Goal: Task Accomplishment & Management: Manage account settings

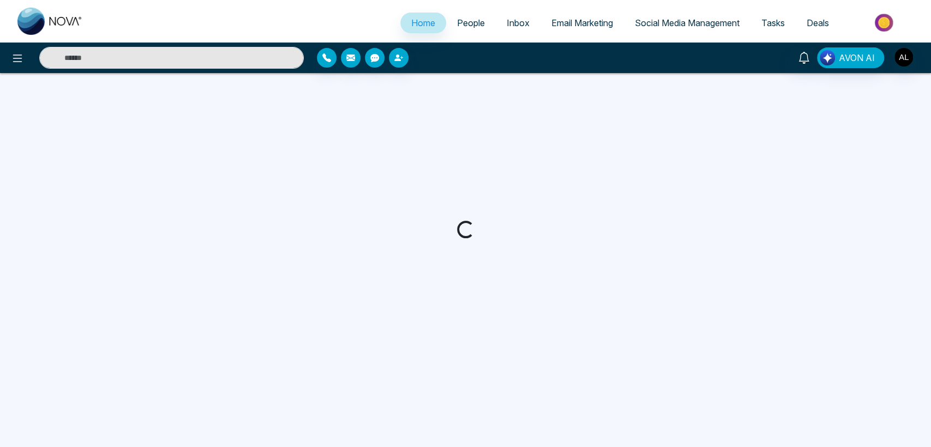
select select "*"
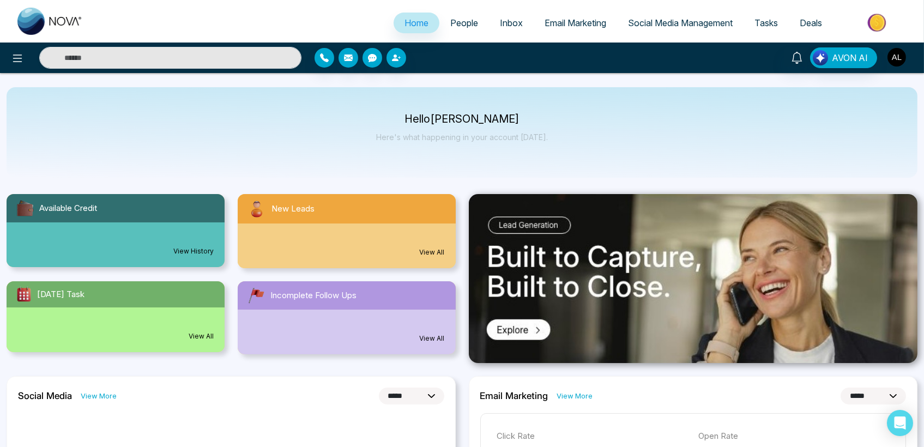
click at [894, 52] on img "button" at bounding box center [897, 57] width 19 height 19
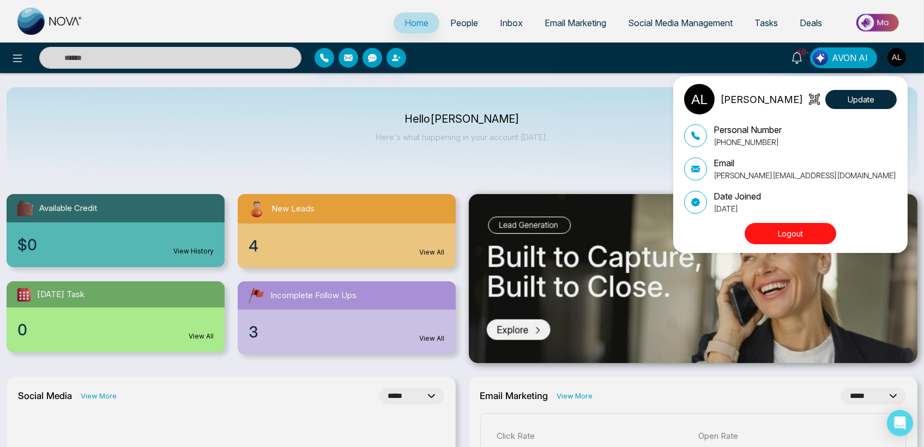
click at [781, 231] on button "Logout" at bounding box center [791, 233] width 92 height 21
